Goal: Information Seeking & Learning: Learn about a topic

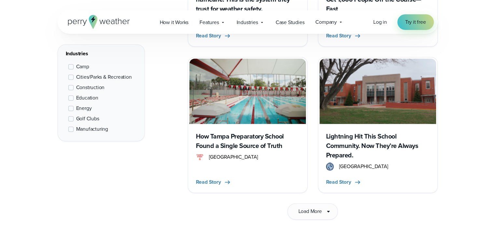
scroll to position [1009, 0]
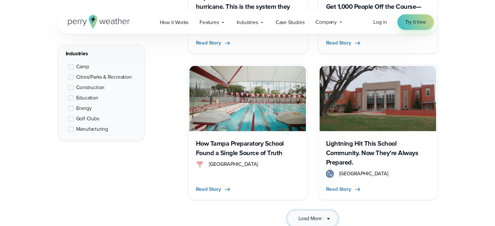
click at [306, 215] on span "Load More" at bounding box center [309, 219] width 23 height 8
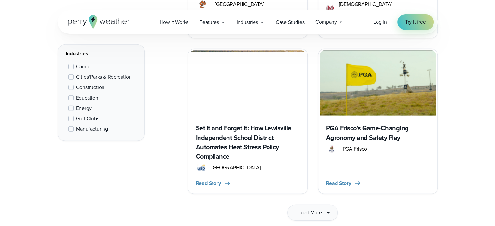
scroll to position [2017, 0]
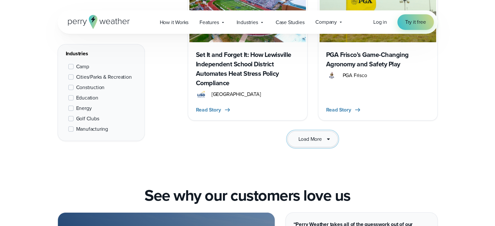
click at [312, 135] on span "Load More" at bounding box center [309, 139] width 23 height 8
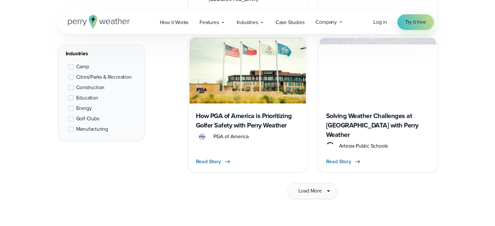
scroll to position [2896, 0]
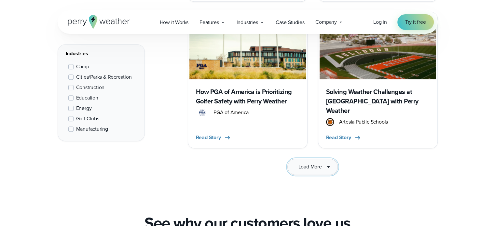
click at [306, 163] on span "Load More" at bounding box center [309, 167] width 23 height 8
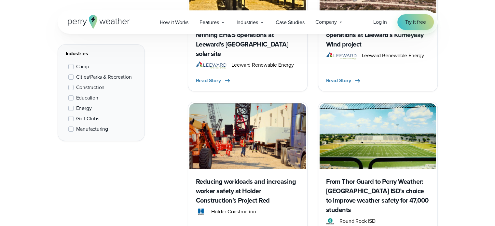
scroll to position [2342, 0]
